Goal: Task Accomplishment & Management: Manage account settings

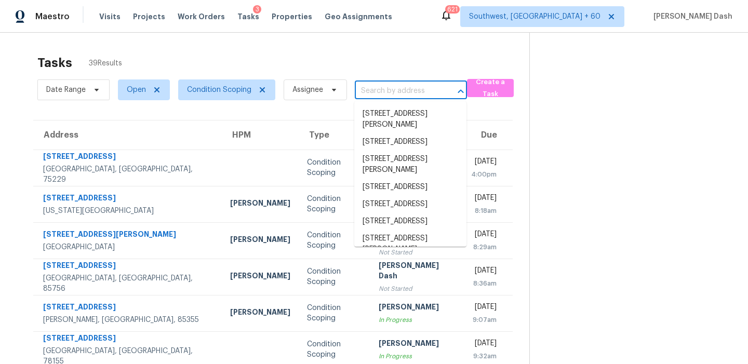
type input "1825 Woodsboro Dr Columbia, SC, 29210"
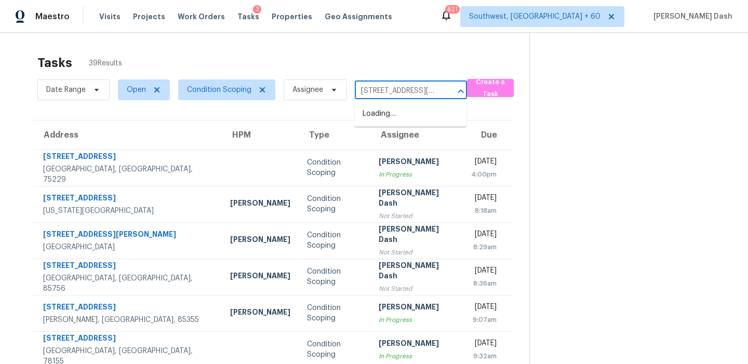
scroll to position [0, 62]
click at [398, 108] on li "1825 Woodsboro Dr, Columbia, SC 29210" at bounding box center [410, 113] width 112 height 17
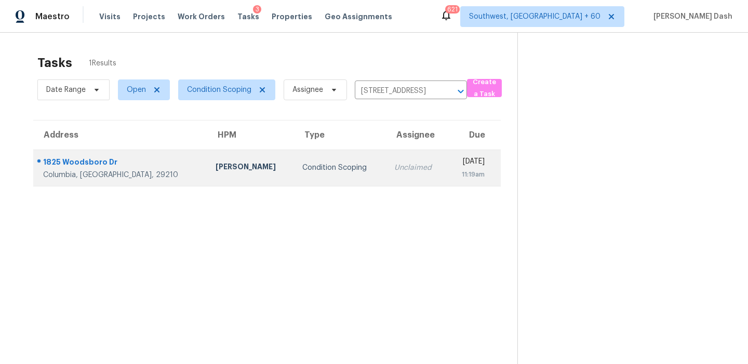
click at [302, 163] on div "Condition Scoping" at bounding box center [339, 168] width 75 height 10
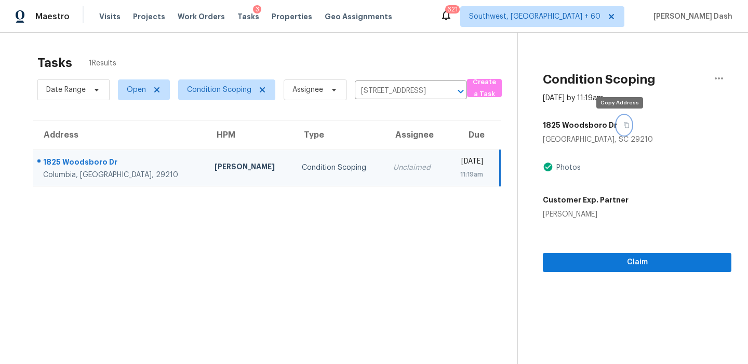
click at [623, 122] on icon "button" at bounding box center [626, 125] width 6 height 6
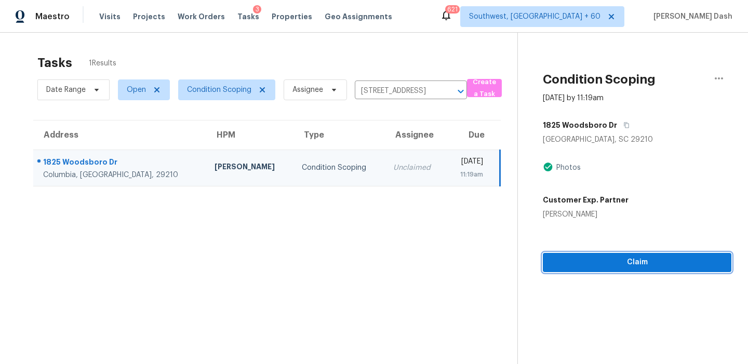
click at [634, 261] on span "Claim" at bounding box center [637, 262] width 172 height 13
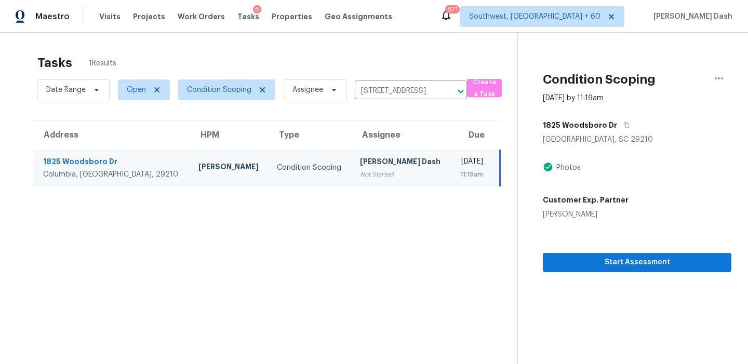
click at [626, 128] on div "1825 Woodsboro Dr" at bounding box center [637, 125] width 189 height 19
click at [624, 124] on icon "button" at bounding box center [626, 126] width 5 height 6
click at [395, 88] on input "1825 Woodsboro Dr, Columbia, SC 29210" at bounding box center [396, 91] width 83 height 16
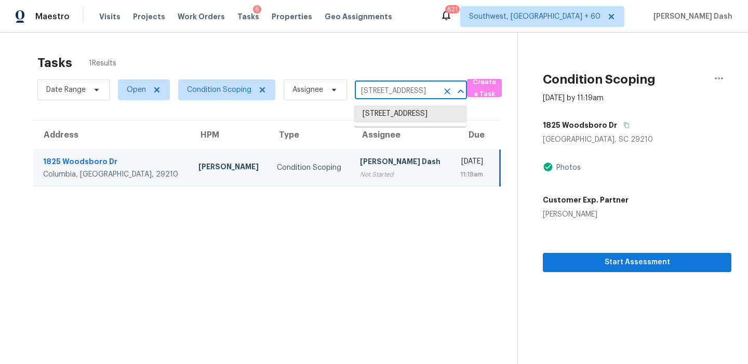
paste input "4176 Marival Way Mason, OH, 4504"
type input "4176 Marival Way Mason, OH, 45040"
click at [389, 113] on li "4176 Marival Way, Mason, OH 45040" at bounding box center [410, 113] width 112 height 17
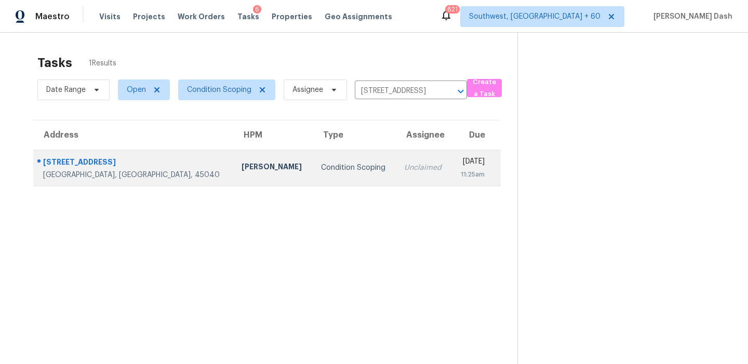
click at [396, 153] on td "Unclaimed" at bounding box center [424, 168] width 56 height 36
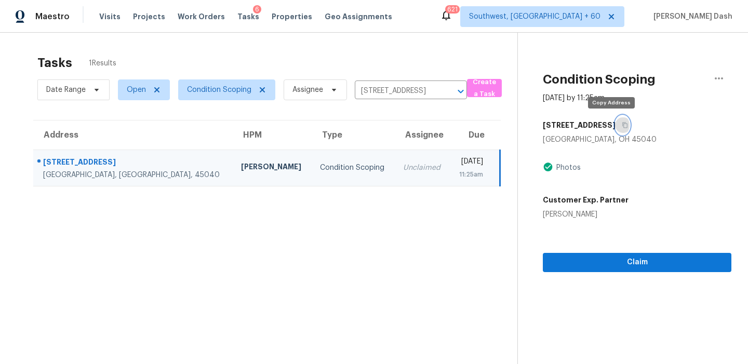
click at [616, 119] on button "button" at bounding box center [623, 125] width 14 height 19
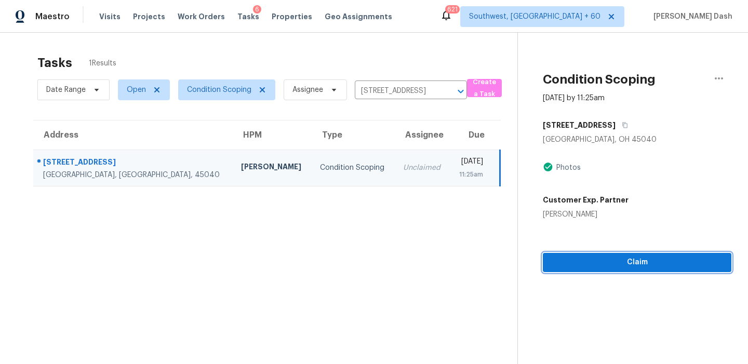
click at [606, 265] on span "Claim" at bounding box center [637, 262] width 172 height 13
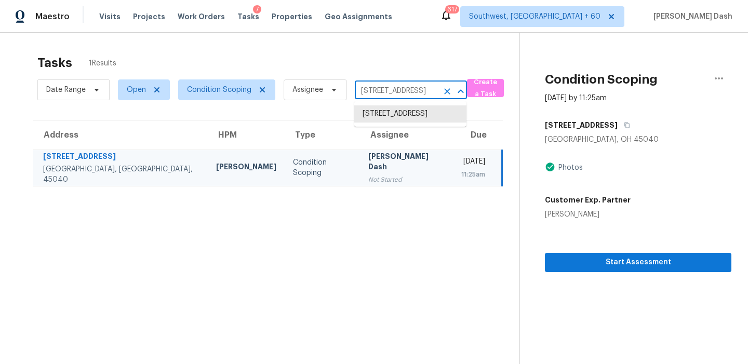
click at [370, 93] on input "4176 Marival Way, Mason, OH 45040" at bounding box center [396, 91] width 83 height 16
paste input "8915 Forest Side Dr, Missouri City, TX 77459"
type input "8915 Forest Side Dr, Missouri City, TX 77459"
click at [379, 117] on li "8915 Forest Side Dr, Missouri City, TX 77459" at bounding box center [410, 119] width 112 height 28
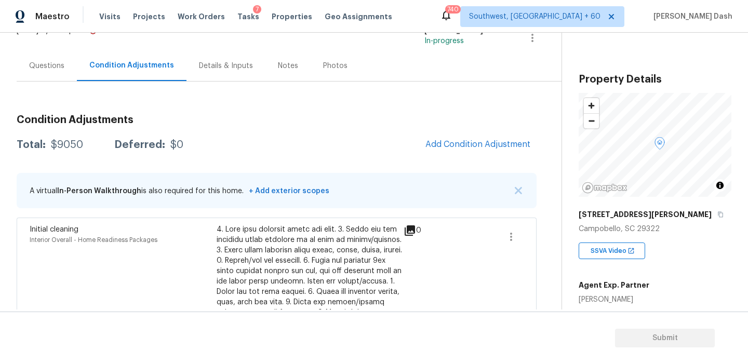
scroll to position [76, 0]
click at [493, 144] on span "Add Condition Adjustment" at bounding box center [477, 143] width 105 height 9
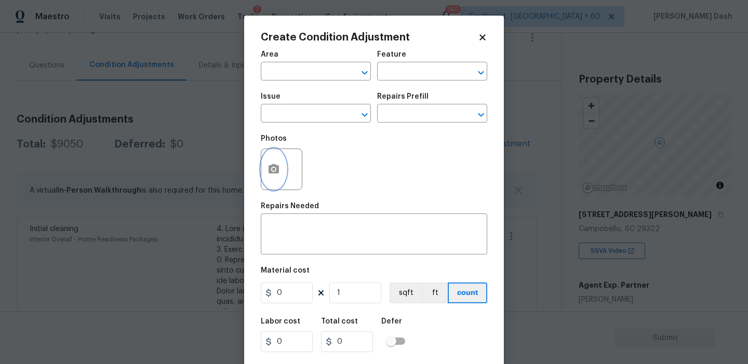
click at [278, 170] on icon "button" at bounding box center [274, 168] width 10 height 9
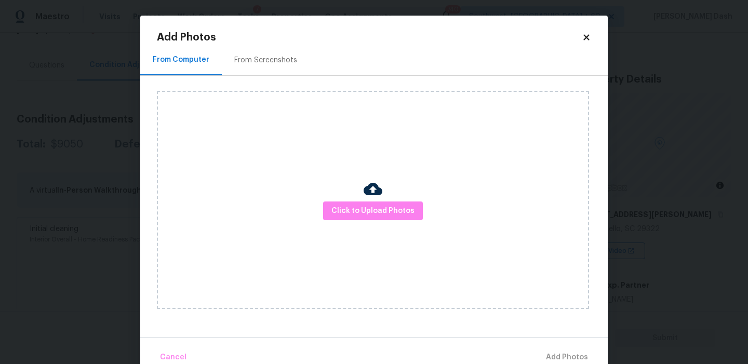
click at [400, 192] on div "Click to Upload Photos" at bounding box center [373, 200] width 432 height 218
click at [399, 206] on span "Click to Upload Photos" at bounding box center [372, 211] width 83 height 13
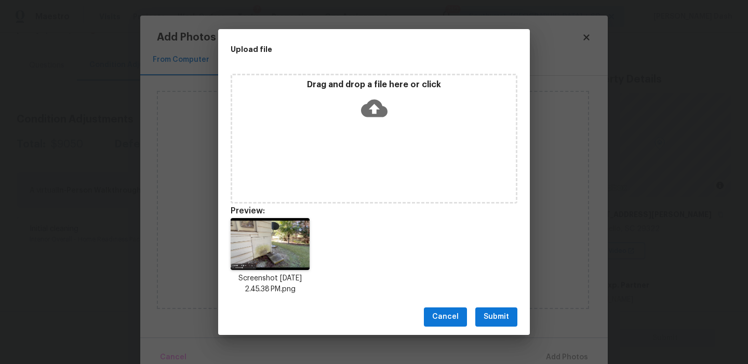
click at [508, 314] on span "Submit" at bounding box center [496, 317] width 25 height 13
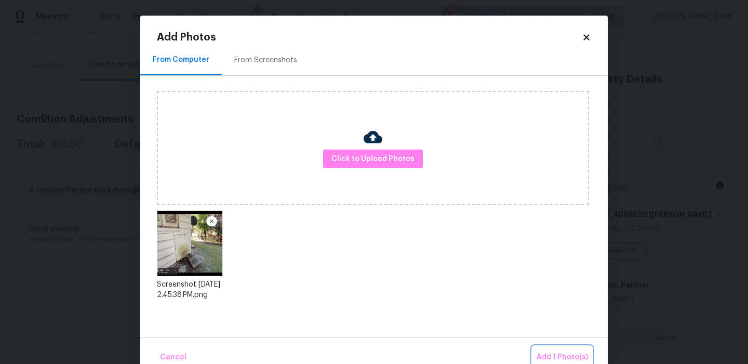
click at [551, 352] on span "Add 1 Photo(s)" at bounding box center [562, 357] width 51 height 13
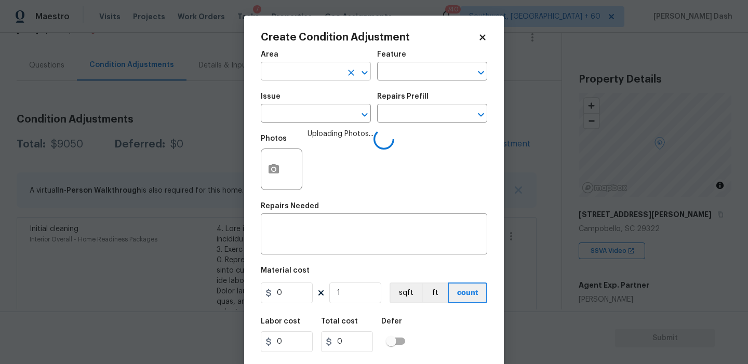
click at [312, 74] on input "text" at bounding box center [301, 72] width 81 height 16
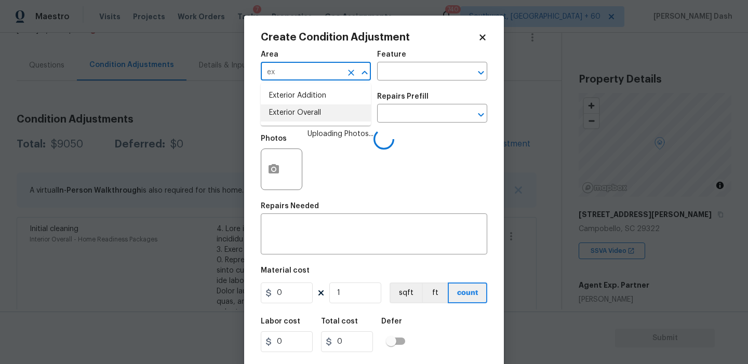
click at [303, 112] on li "Exterior Overall" at bounding box center [316, 112] width 110 height 17
type input "Exterior Overall"
click at [395, 83] on div "Area Exterior Overall ​ Feature ​" at bounding box center [374, 66] width 227 height 42
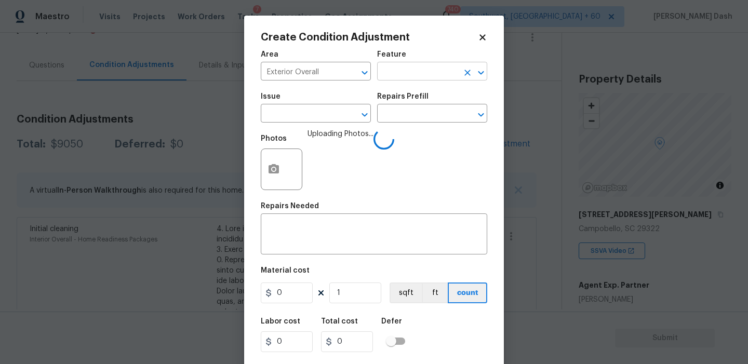
click at [397, 76] on input "text" at bounding box center [417, 72] width 81 height 16
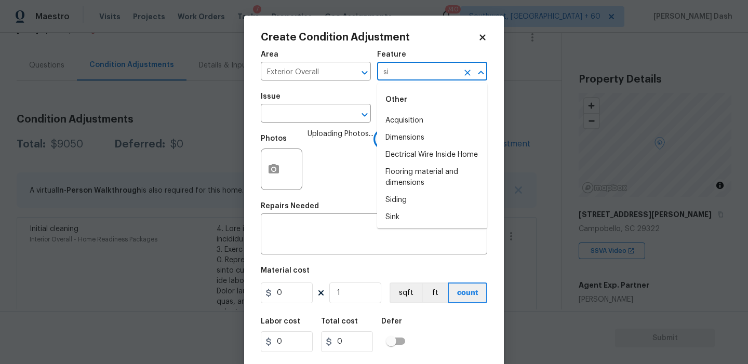
type input "sid"
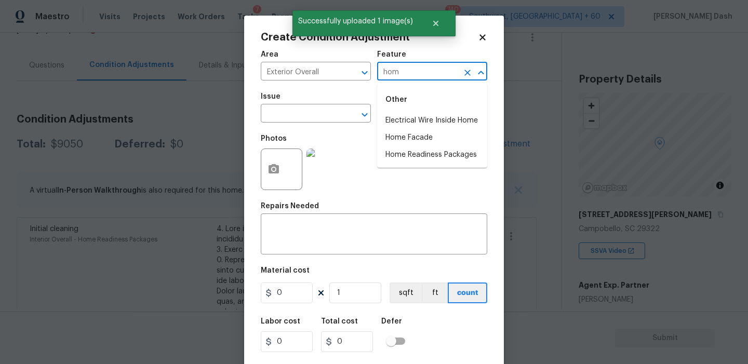
type input "home"
click at [399, 139] on li "Home Facade" at bounding box center [432, 137] width 110 height 17
type input "Home Facade"
click at [327, 117] on input "text" at bounding box center [301, 115] width 81 height 16
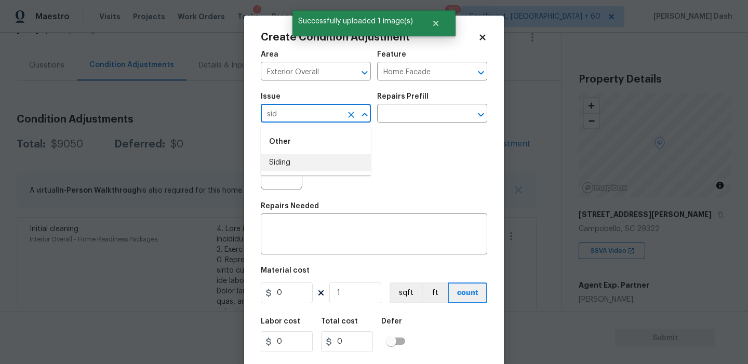
click at [310, 170] on li "Siding" at bounding box center [316, 162] width 110 height 17
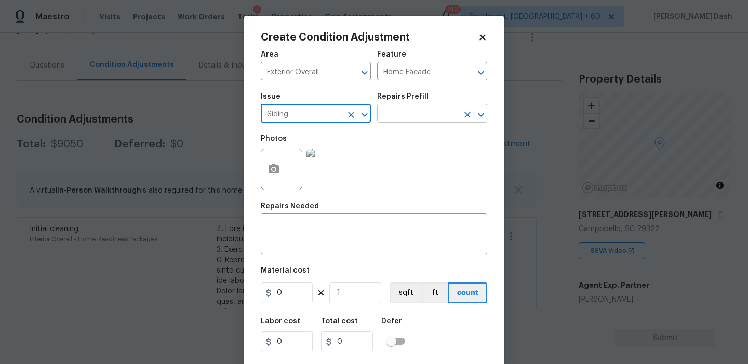
type input "Siding"
click at [407, 109] on input "text" at bounding box center [417, 115] width 81 height 16
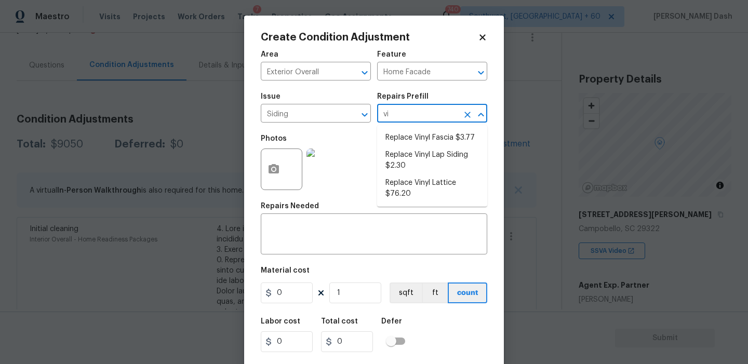
type input "vin"
click at [429, 166] on li "Replace Vinyl Lap Siding $2.30" at bounding box center [432, 161] width 110 height 28
type input "Siding"
type textarea "Remove the existing/damaged vinyl lap siding. Prep the substrate ensuring there…"
type input "2.3"
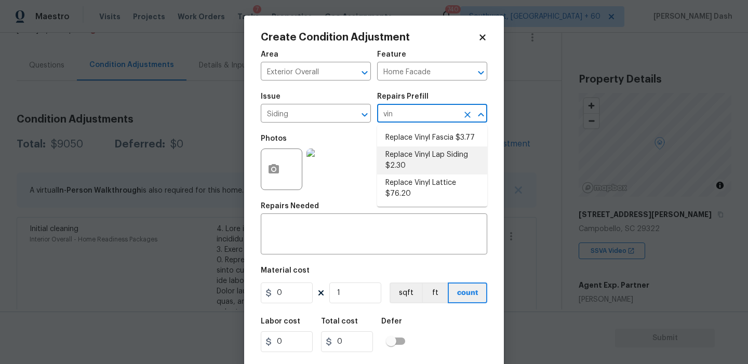
type input "2.3"
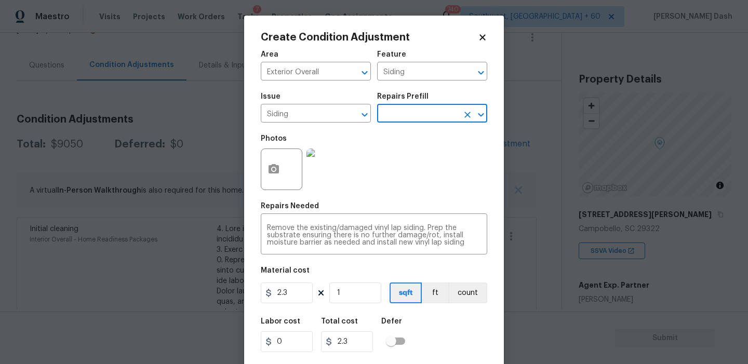
click at [295, 282] on figure "Material cost 2.3 1 sqft ft count" at bounding box center [374, 286] width 227 height 38
click at [295, 292] on input "2.3" at bounding box center [287, 293] width 52 height 21
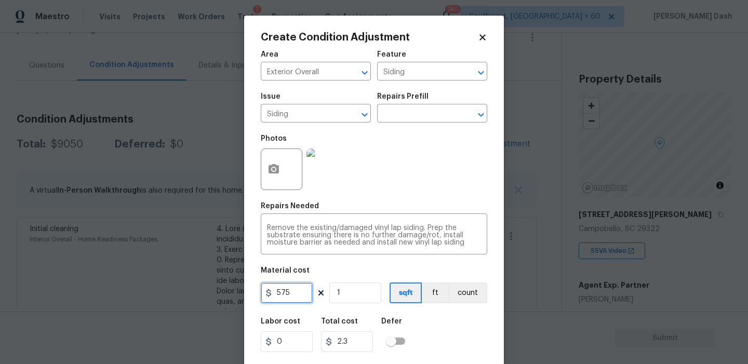
type input "575"
click at [432, 332] on div "Labor cost 0 Total cost 575 Defer" at bounding box center [374, 335] width 227 height 47
click at [459, 348] on div "Labor cost 0 Total cost 575 Defer" at bounding box center [374, 335] width 227 height 47
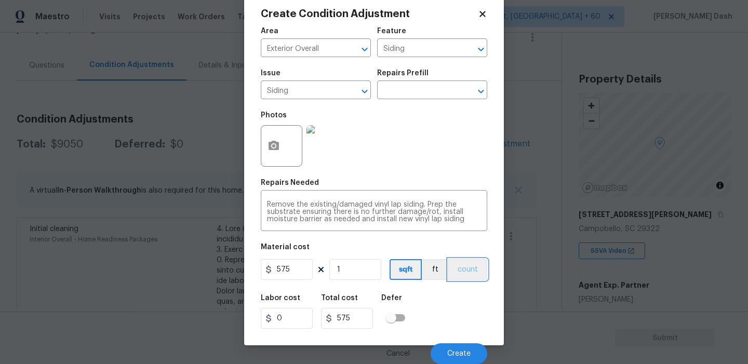
click at [473, 277] on button "count" at bounding box center [467, 269] width 39 height 21
click at [470, 351] on span "Create" at bounding box center [458, 354] width 23 height 8
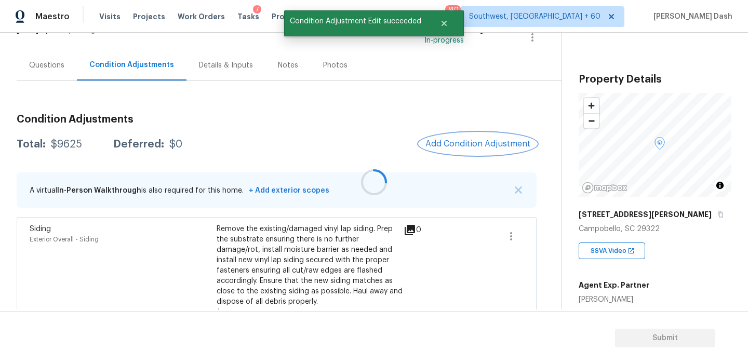
scroll to position [0, 0]
click at [430, 137] on button "Add Condition Adjustment" at bounding box center [477, 144] width 117 height 22
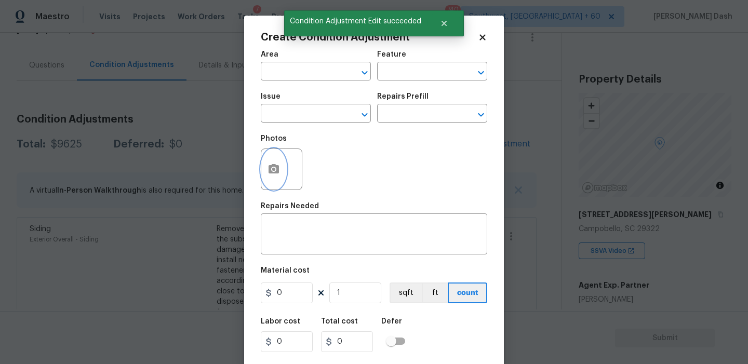
click at [283, 171] on button "button" at bounding box center [273, 169] width 25 height 41
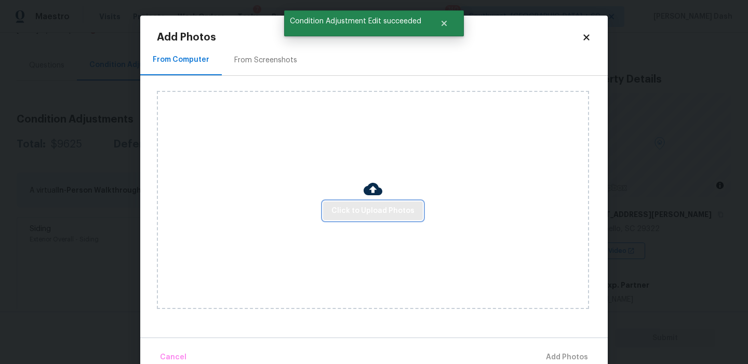
click at [339, 207] on span "Click to Upload Photos" at bounding box center [372, 211] width 83 height 13
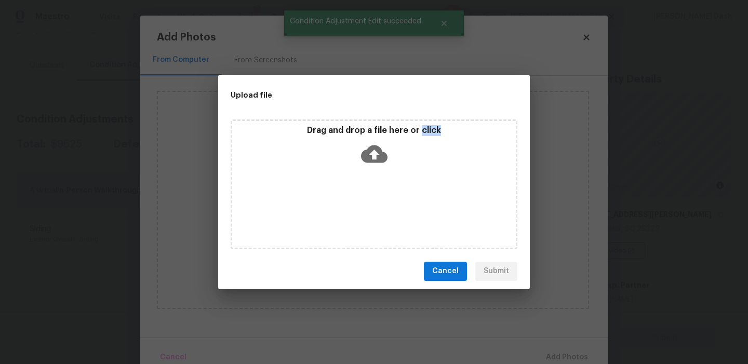
click at [339, 207] on div "Drag and drop a file here or click" at bounding box center [374, 184] width 287 height 130
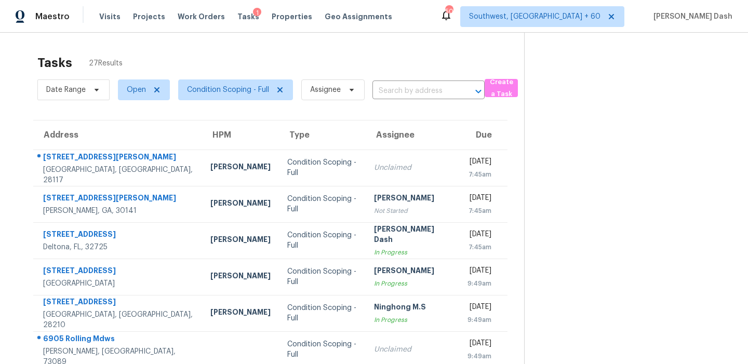
scroll to position [25, 0]
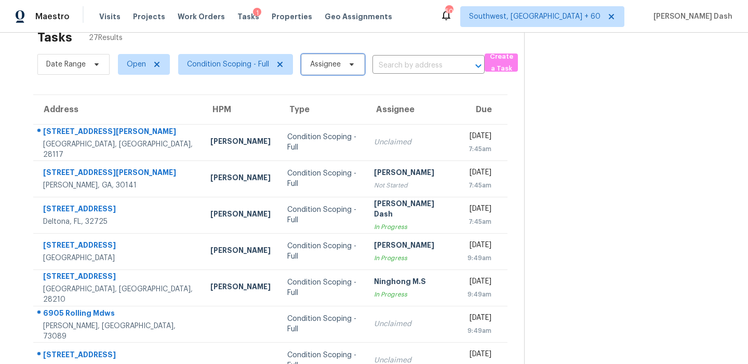
click at [332, 68] on span "Assignee" at bounding box center [325, 64] width 31 height 10
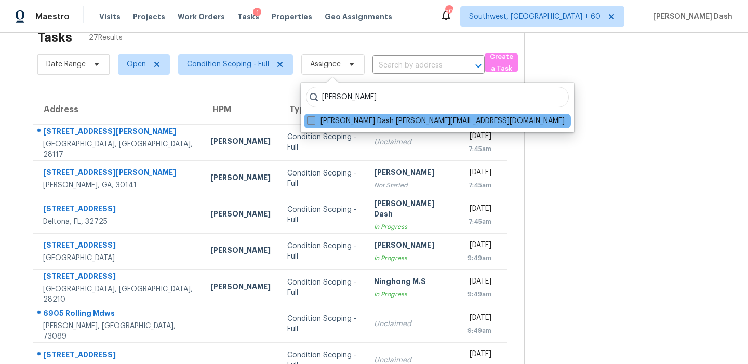
type input "soumya"
click at [361, 122] on label "Soumya Ranjan Dash soumya.ranjandash@opendoor.com" at bounding box center [436, 121] width 258 height 10
click at [314, 122] on input "Soumya Ranjan Dash soumya.ranjandash@opendoor.com" at bounding box center [310, 119] width 7 height 7
checkbox input "true"
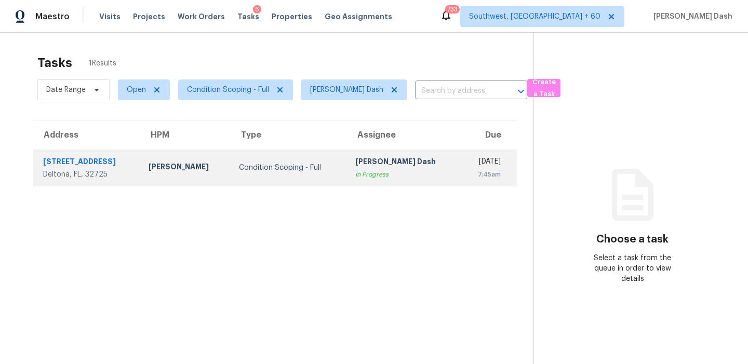
click at [396, 155] on td "[PERSON_NAME] Dash In Progress" at bounding box center [404, 168] width 114 height 36
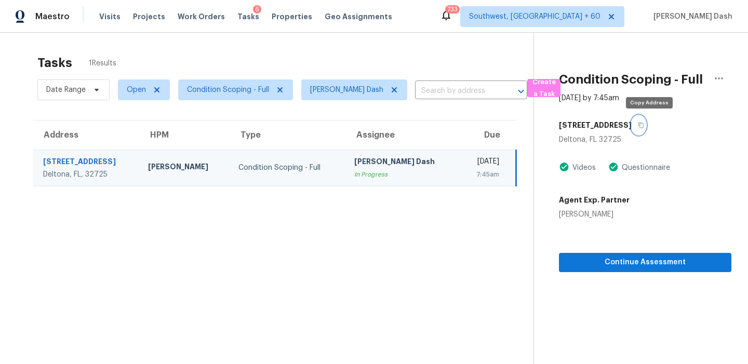
click at [644, 126] on icon "button" at bounding box center [641, 125] width 6 height 6
click at [710, 77] on button "button" at bounding box center [719, 78] width 25 height 25
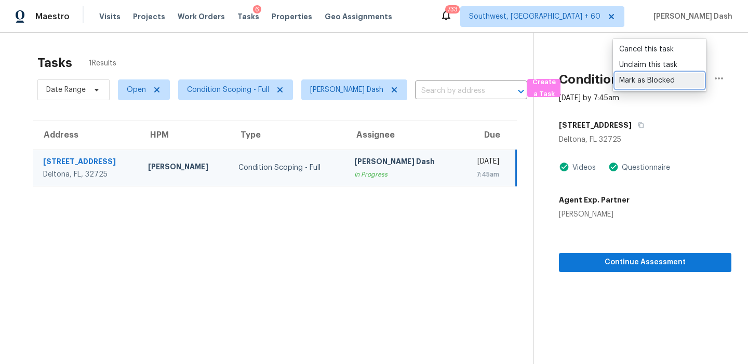
click at [650, 79] on div "Mark as Blocked" at bounding box center [659, 80] width 81 height 10
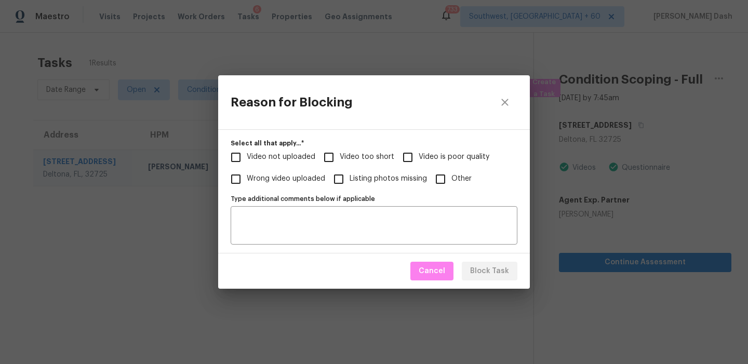
click at [414, 165] on input "Video is poor quality" at bounding box center [408, 158] width 22 height 22
checkbox input "true"
click at [486, 283] on div "Cancel Block Task" at bounding box center [374, 272] width 312 height 36
click at [485, 264] on button "Block Task" at bounding box center [490, 271] width 56 height 19
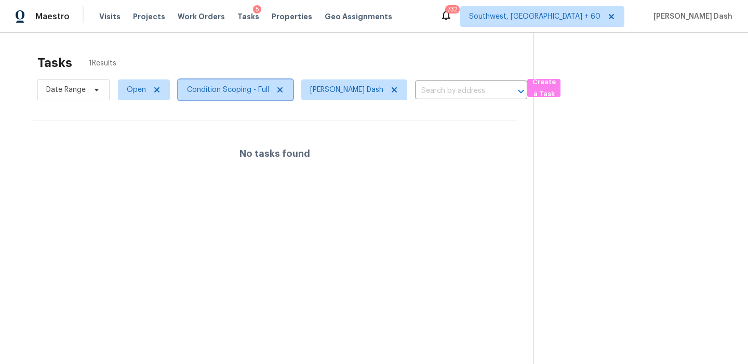
click at [220, 89] on span "Condition Scoping - Full" at bounding box center [228, 90] width 82 height 10
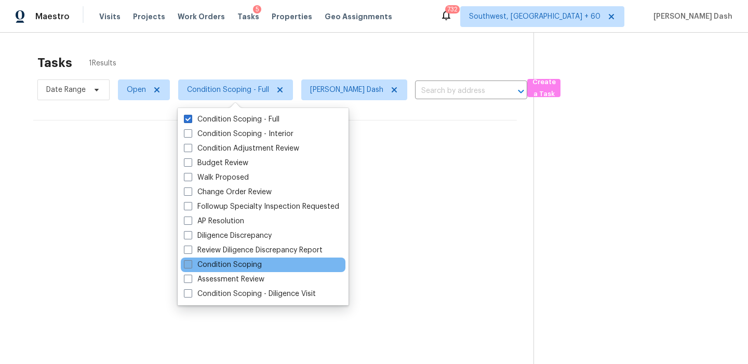
click at [237, 264] on label "Condition Scoping" at bounding box center [223, 265] width 78 height 10
click at [191, 264] on input "Condition Scoping" at bounding box center [187, 263] width 7 height 7
checkbox input "true"
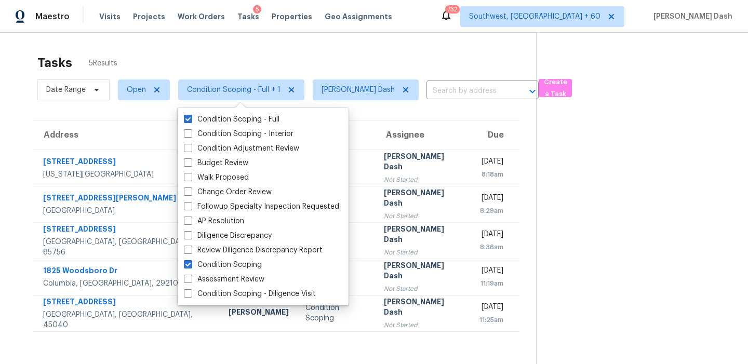
click at [263, 42] on div "Tasks 5 Results Date Range Open Condition Scoping - Full + 1 [PERSON_NAME] Dash…" at bounding box center [374, 215] width 748 height 364
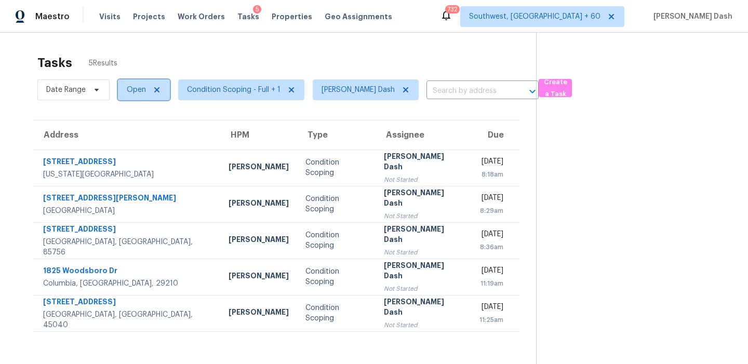
click at [141, 87] on span "Open" at bounding box center [136, 90] width 19 height 10
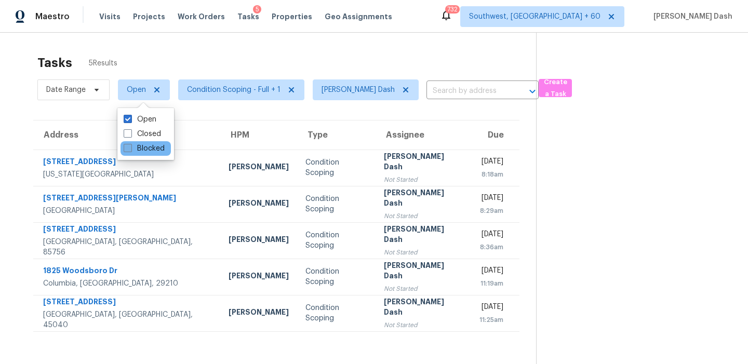
click at [152, 146] on label "Blocked" at bounding box center [144, 148] width 41 height 10
click at [130, 146] on input "Blocked" at bounding box center [127, 146] width 7 height 7
checkbox input "true"
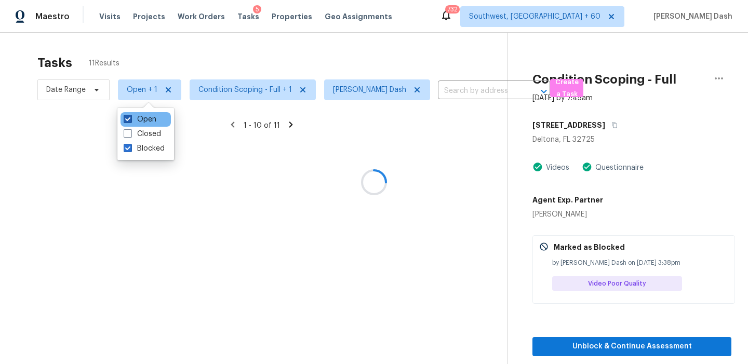
click at [153, 123] on label "Open" at bounding box center [140, 119] width 33 height 10
click at [130, 121] on input "Open" at bounding box center [127, 117] width 7 height 7
checkbox input "false"
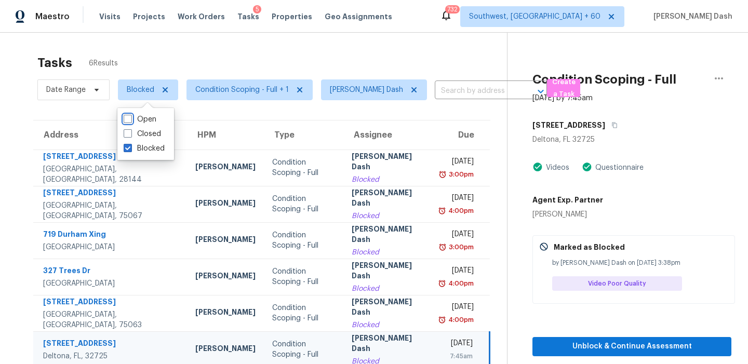
scroll to position [33, 0]
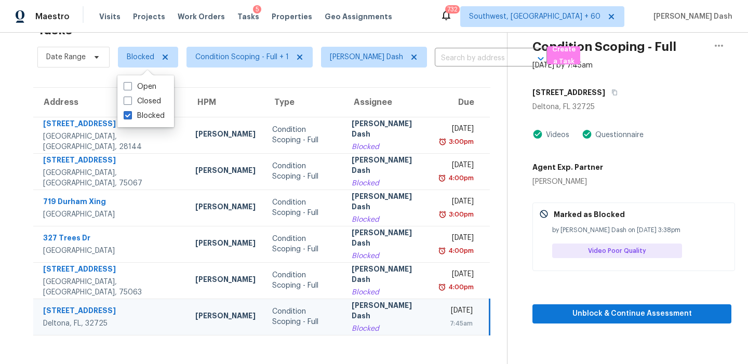
click at [341, 81] on section "Tasks 6 Results Date Range Blocked Condition Scoping - Full + 1 [PERSON_NAME] D…" at bounding box center [262, 191] width 490 height 348
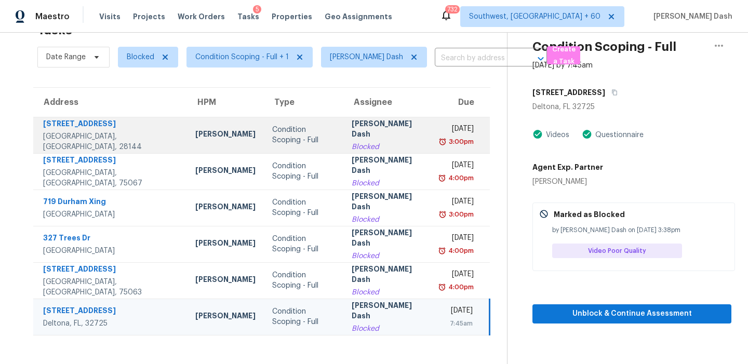
click at [312, 134] on div "Condition Scoping - Full" at bounding box center [303, 135] width 63 height 21
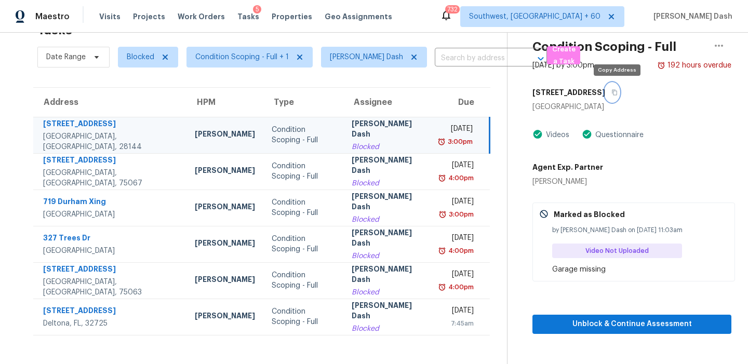
click at [617, 91] on icon "button" at bounding box center [614, 93] width 5 height 6
